Goal: Information Seeking & Learning: Understand process/instructions

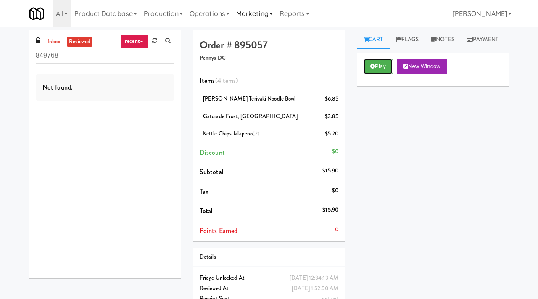
click at [381, 74] on button "Play" at bounding box center [378, 66] width 29 height 15
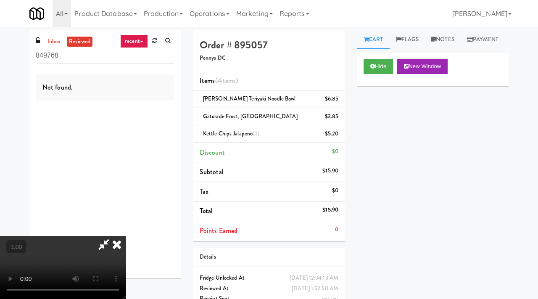
click at [126, 236] on video at bounding box center [63, 267] width 126 height 63
click at [126, 236] on icon at bounding box center [117, 244] width 19 height 17
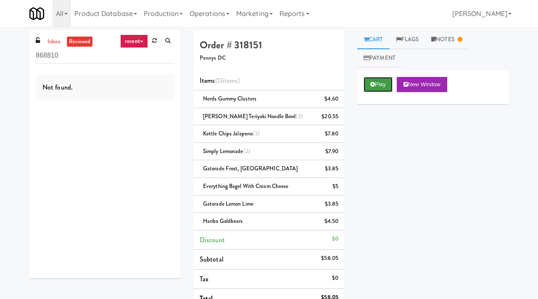
click at [379, 83] on button "Play" at bounding box center [378, 84] width 29 height 15
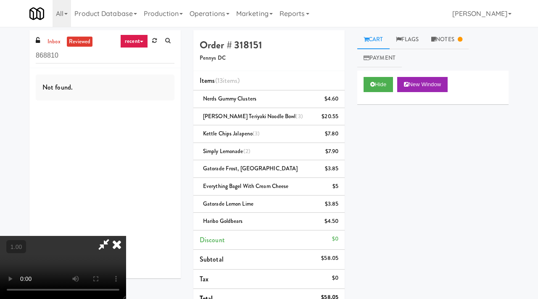
click at [126, 236] on video at bounding box center [63, 267] width 126 height 63
click at [126, 236] on icon at bounding box center [117, 244] width 19 height 17
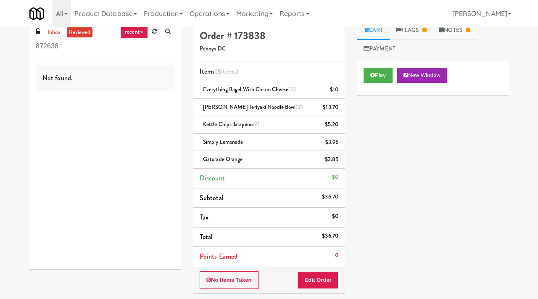
scroll to position [10, 0]
click at [380, 76] on button "Play" at bounding box center [378, 74] width 29 height 15
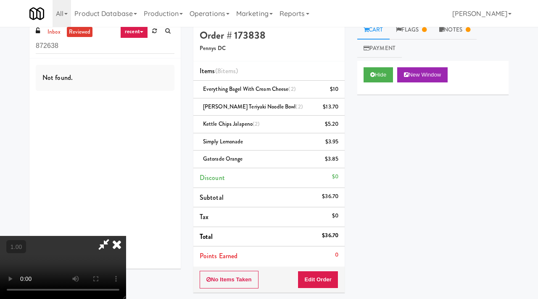
click at [126, 236] on video at bounding box center [63, 267] width 126 height 63
click at [126, 236] on icon at bounding box center [117, 244] width 19 height 17
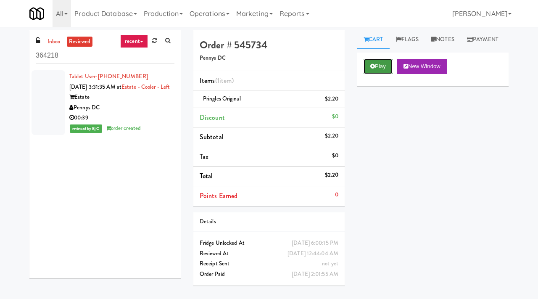
click at [378, 74] on button "Play" at bounding box center [378, 66] width 29 height 15
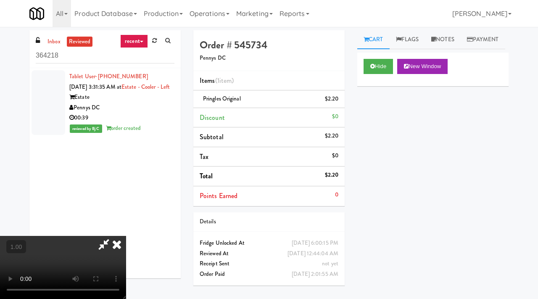
click at [126, 236] on video at bounding box center [63, 267] width 126 height 63
